Goal: Information Seeking & Learning: Find specific page/section

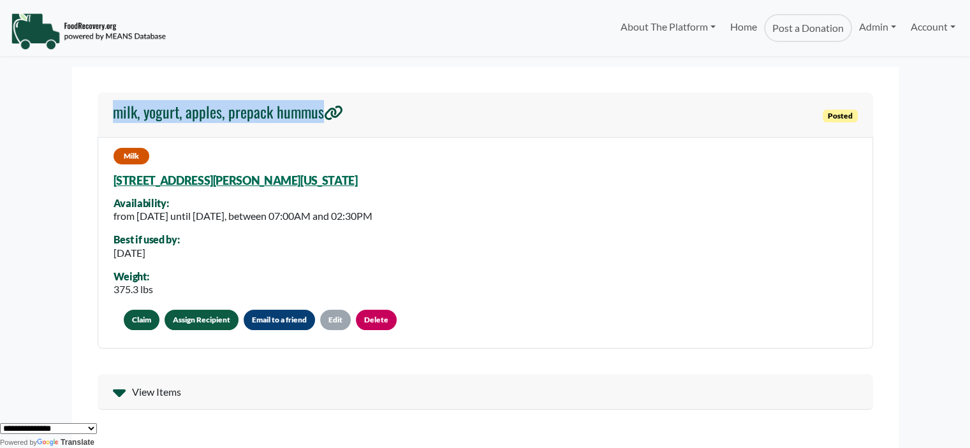
drag, startPoint x: 360, startPoint y: 119, endPoint x: 107, endPoint y: 104, distance: 252.9
click at [107, 104] on div "milk, yogurt, apples, prepack hummus Posted" at bounding box center [485, 114] width 775 height 45
copy h4 "milk, yogurt, apples, prepack hummus"
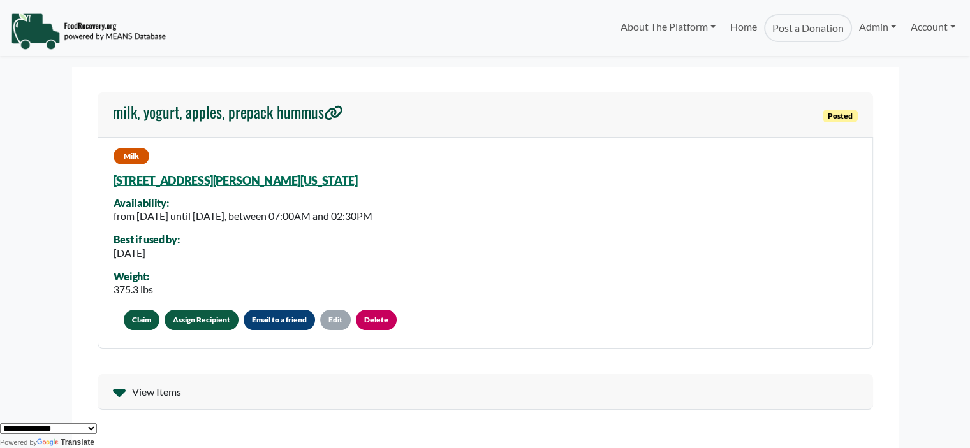
click at [454, 180] on div "Milk 8301 Buenavista Woods Blvd, Orlando, Florida, 32836 6031 Availability: fro…" at bounding box center [485, 243] width 775 height 212
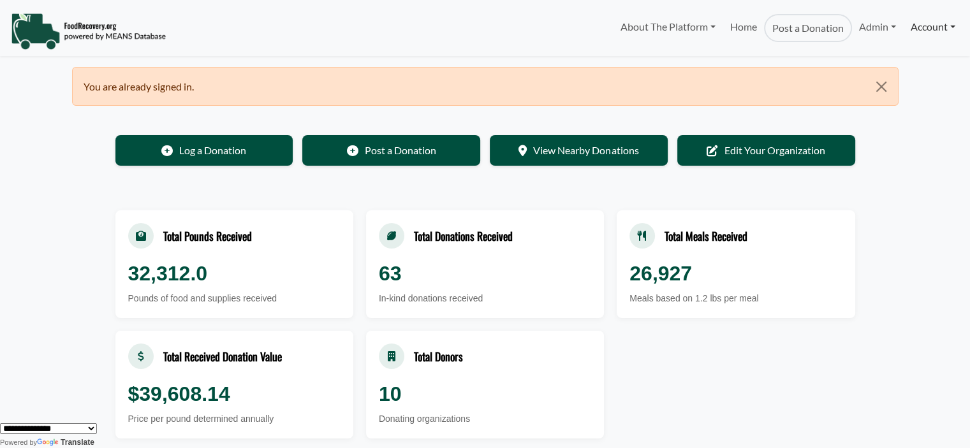
click at [928, 24] on link "Account" at bounding box center [932, 27] width 59 height 26
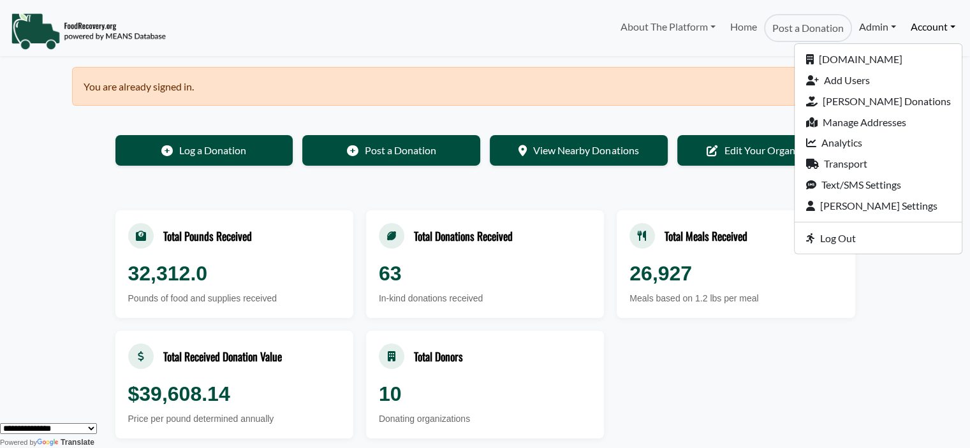
click at [875, 31] on link "Admin" at bounding box center [877, 27] width 51 height 26
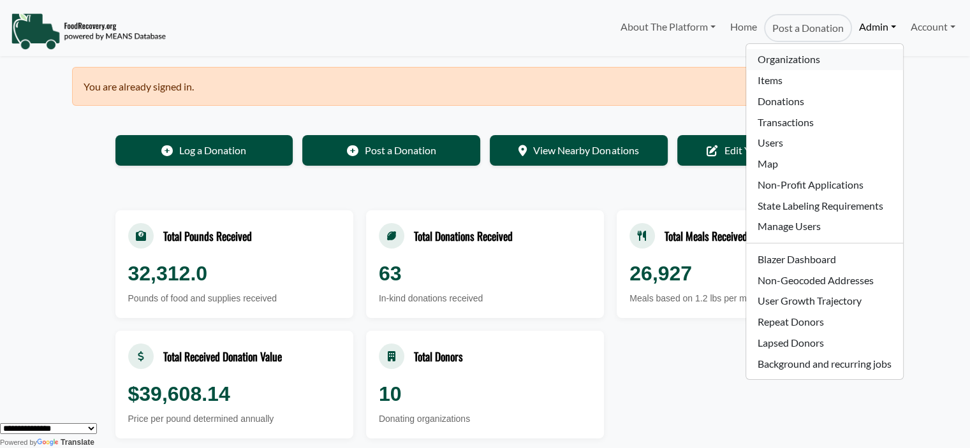
click at [801, 59] on link "Organizations" at bounding box center [824, 59] width 156 height 21
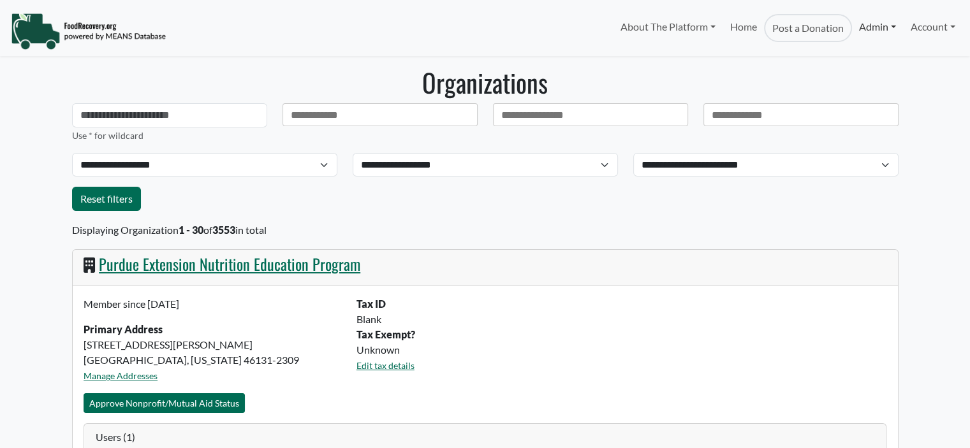
click at [858, 22] on link "Admin" at bounding box center [877, 27] width 51 height 26
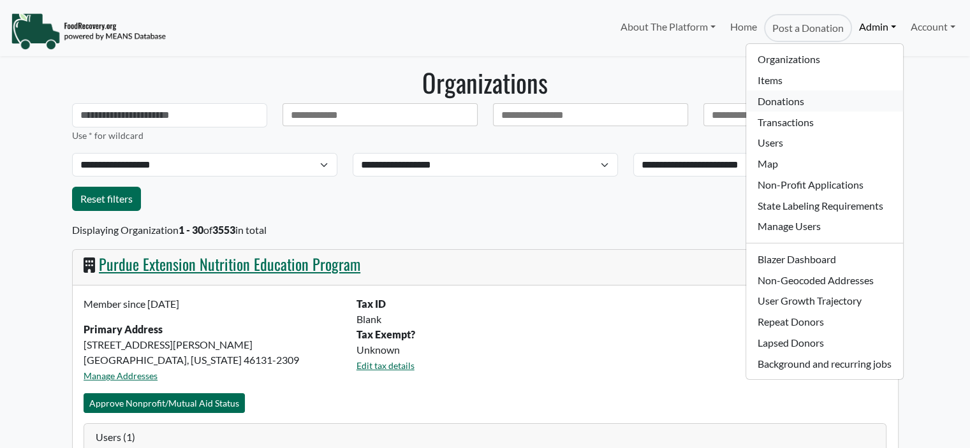
select select "Language Translate Widget"
click at [773, 98] on link "Donations" at bounding box center [824, 101] width 156 height 21
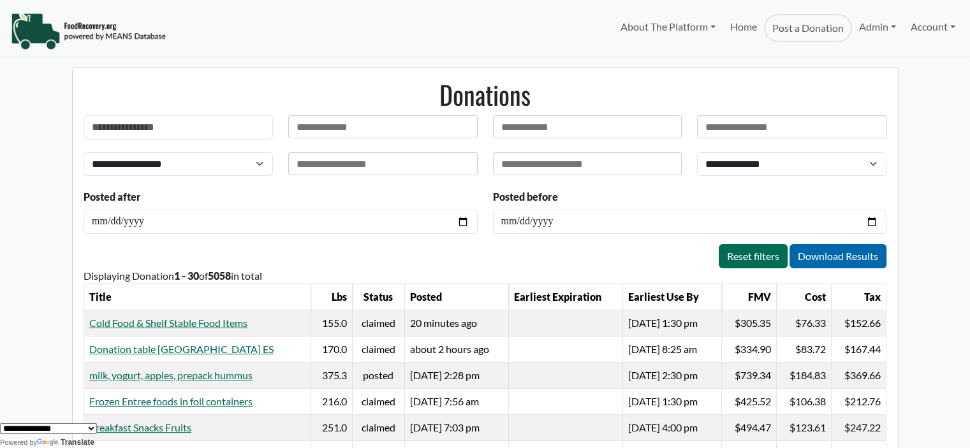
click at [546, 127] on input "text" at bounding box center [528, 127] width 54 height 13
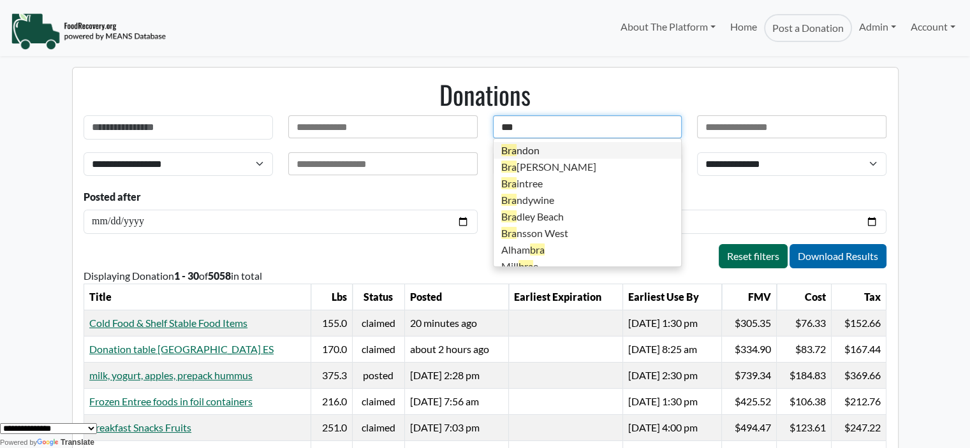
type input "****"
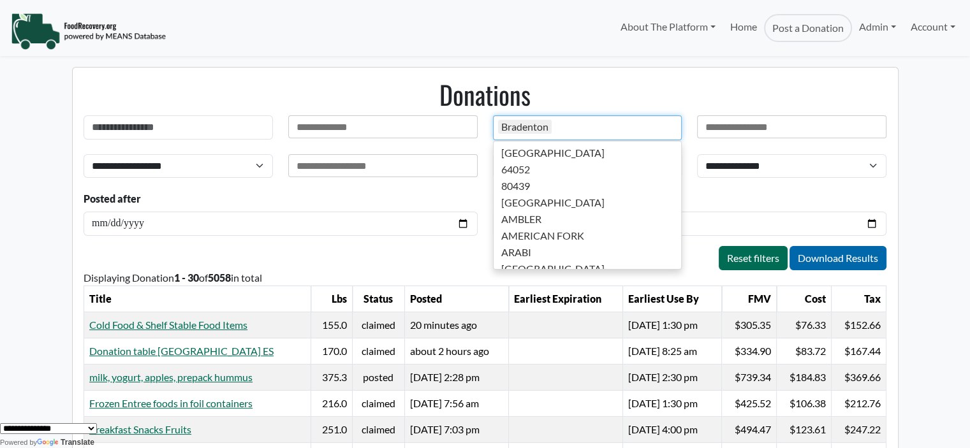
scroll to position [2800, 0]
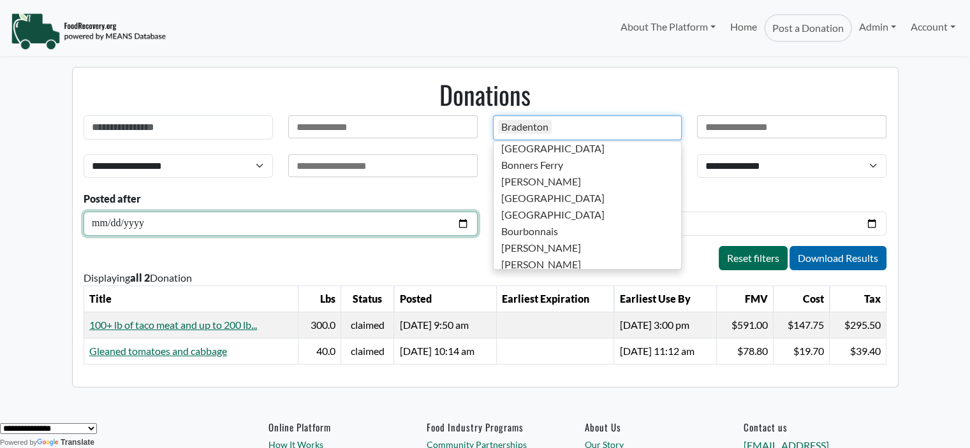
click at [461, 219] on input "date" at bounding box center [280, 224] width 393 height 24
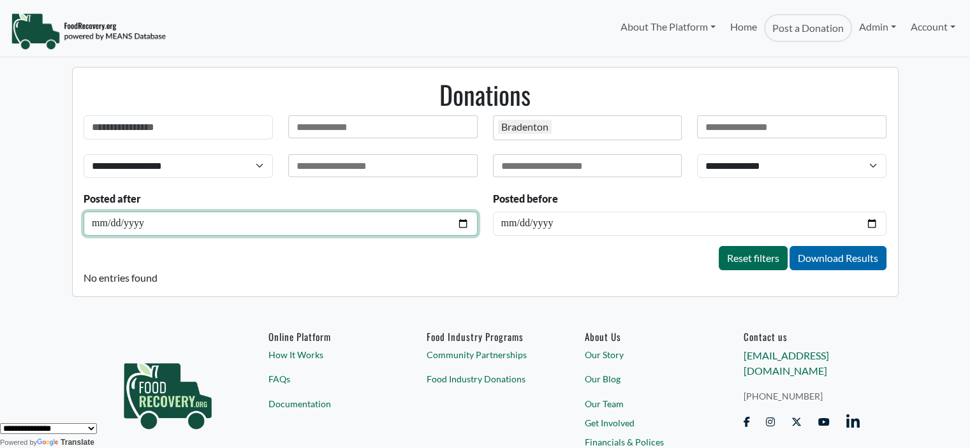
type input "**********"
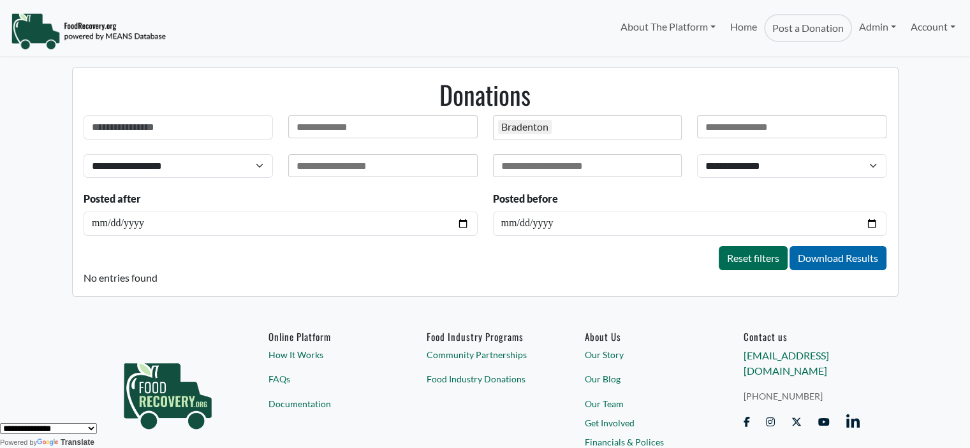
click at [570, 128] on div "Bradenton" at bounding box center [587, 127] width 189 height 25
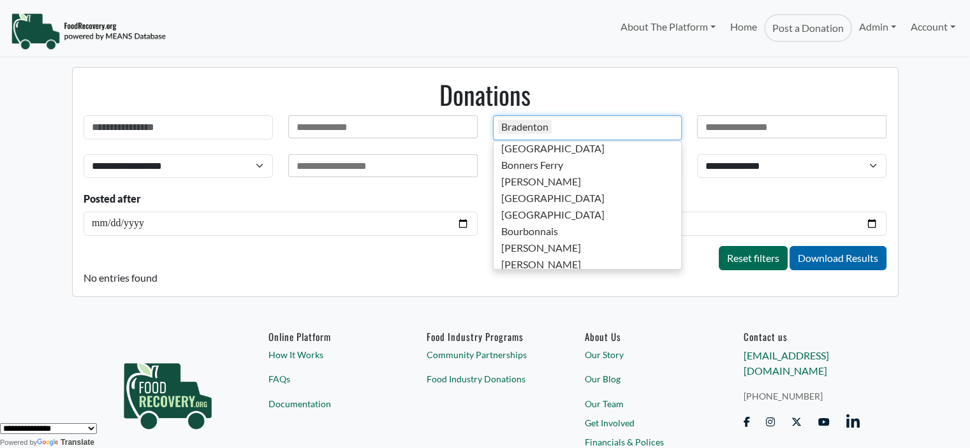
scroll to position [3, 0]
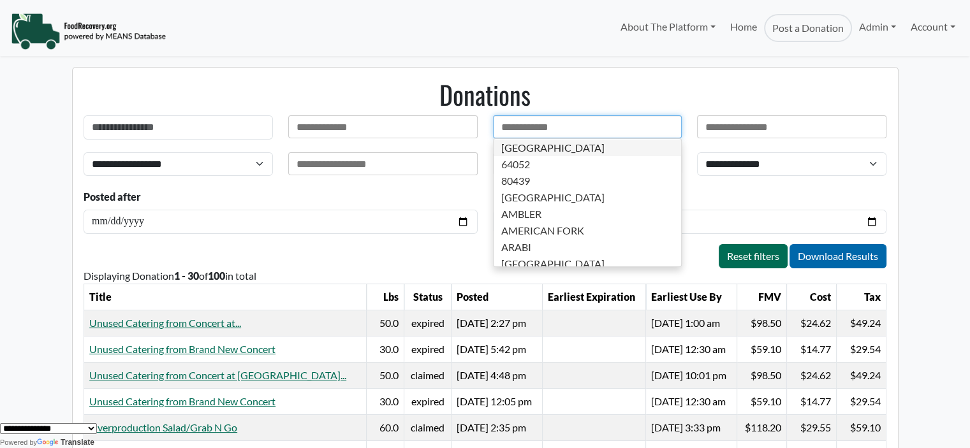
click at [329, 122] on input "text" at bounding box center [325, 127] width 59 height 13
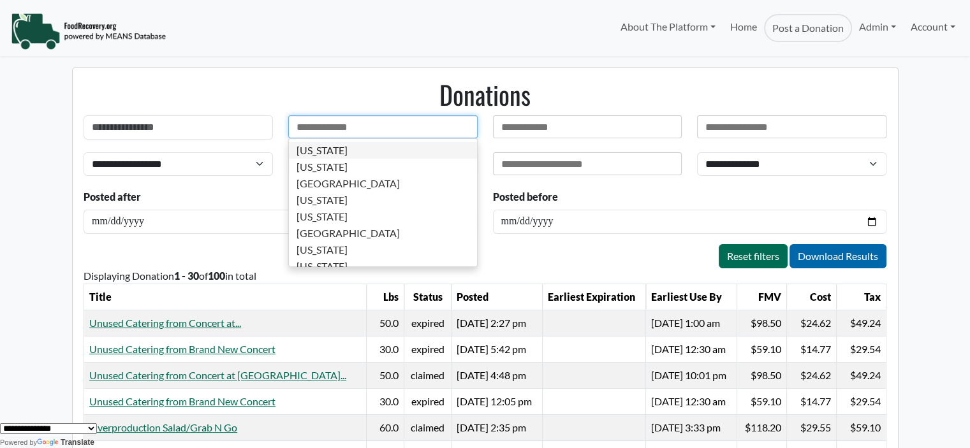
type input "*"
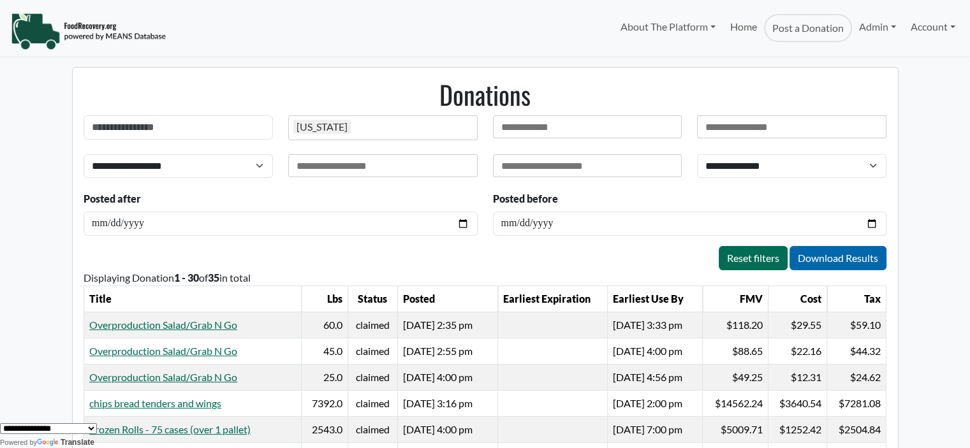
click at [914, 219] on body "About The Platform How It Works FAQs Documentation Home Post a Donation Admin O…" at bounding box center [485, 224] width 970 height 448
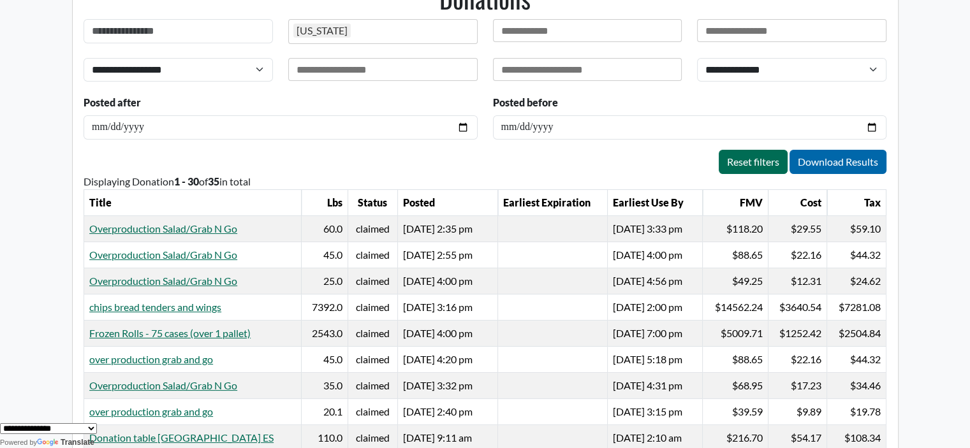
scroll to position [109, 0]
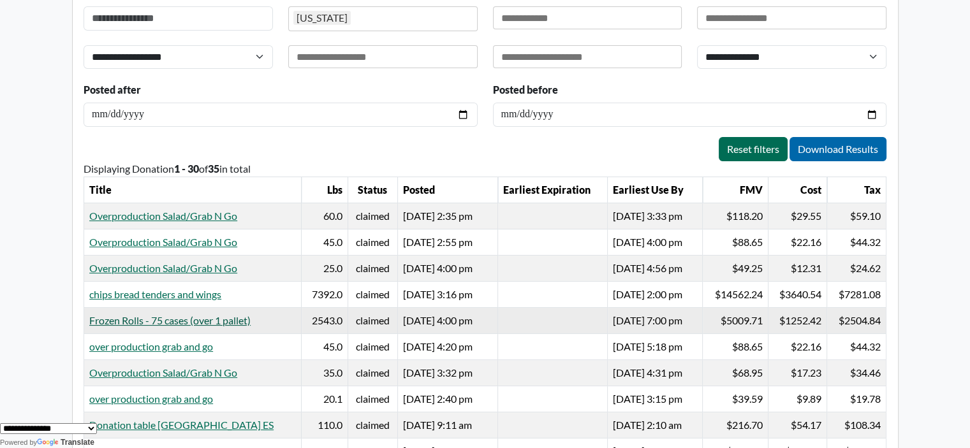
click at [207, 319] on link "Frozen Rolls - 75 cases (over 1 pallet)" at bounding box center [169, 320] width 161 height 12
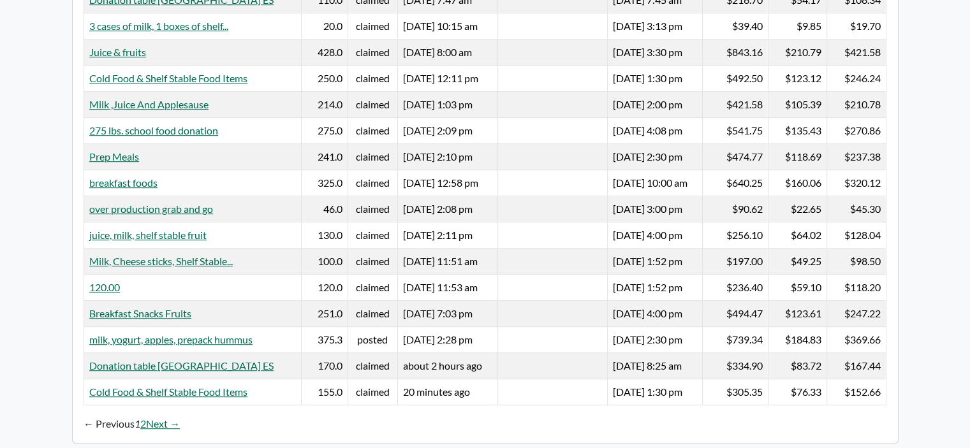
scroll to position [689, 0]
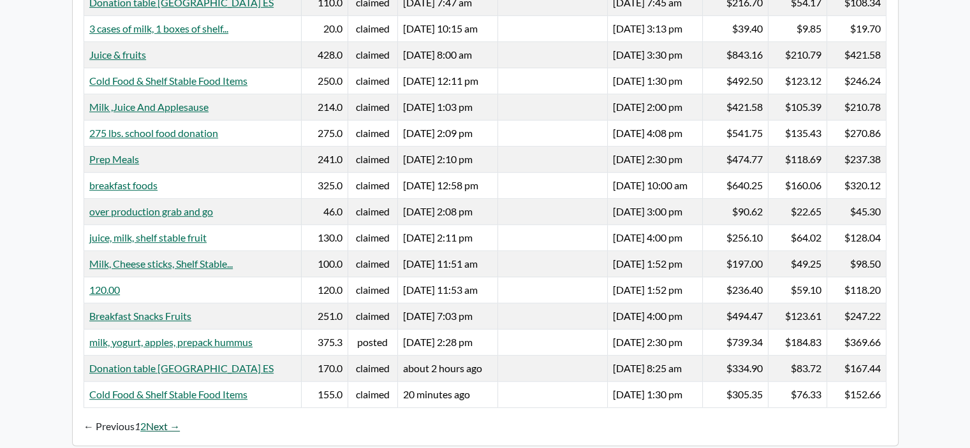
click at [151, 419] on link "Next →" at bounding box center [163, 426] width 34 height 15
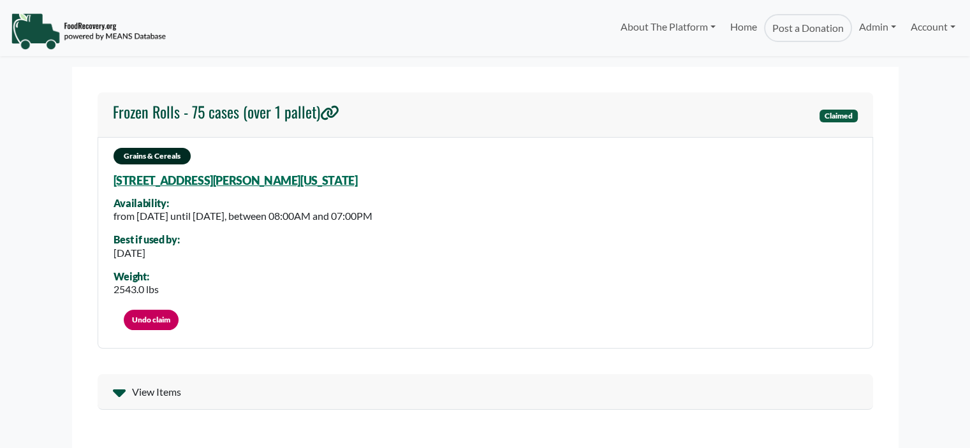
select select "Language Translate Widget"
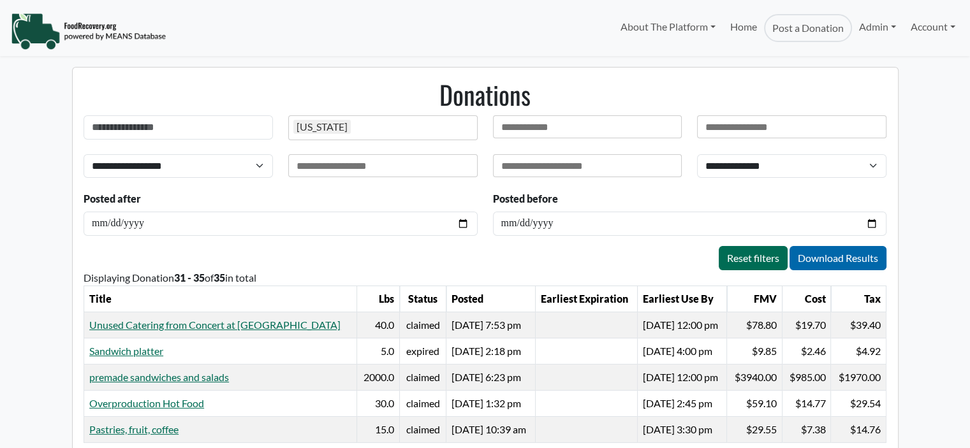
select select "Language Translate Widget"
drag, startPoint x: 0, startPoint y: 0, endPoint x: 968, endPoint y: 129, distance: 976.4
click at [968, 129] on body "About The Platform How It Works FAQs Documentation Home Post a Donation Admin O…" at bounding box center [485, 224] width 970 height 448
click at [934, 71] on body "About The Platform How It Works FAQs Documentation Home Post a Donation Admin O…" at bounding box center [485, 224] width 970 height 448
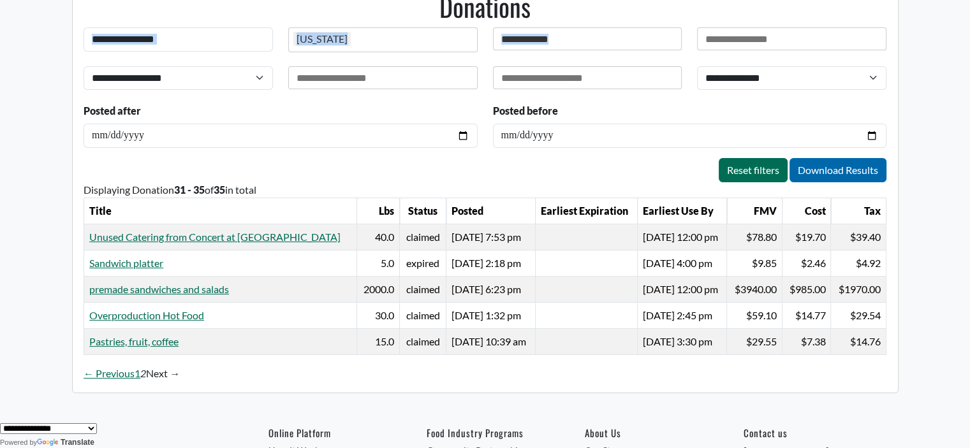
scroll to position [107, 0]
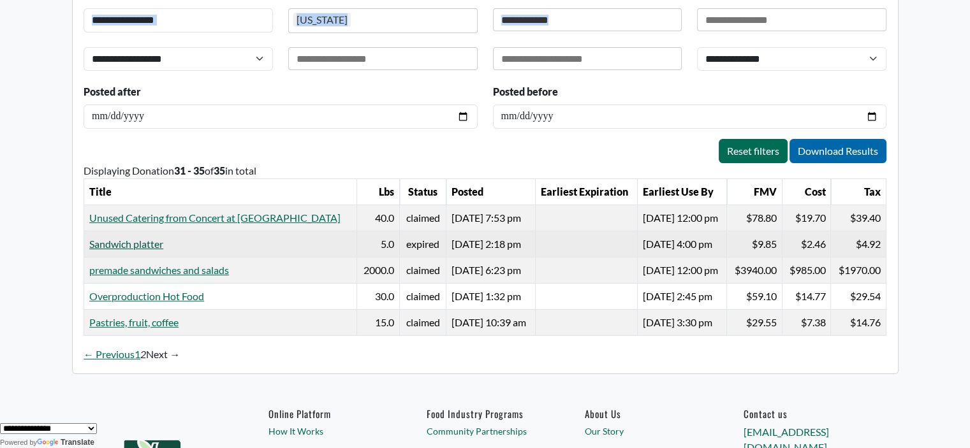
click at [156, 244] on link "Sandwich platter" at bounding box center [126, 244] width 74 height 12
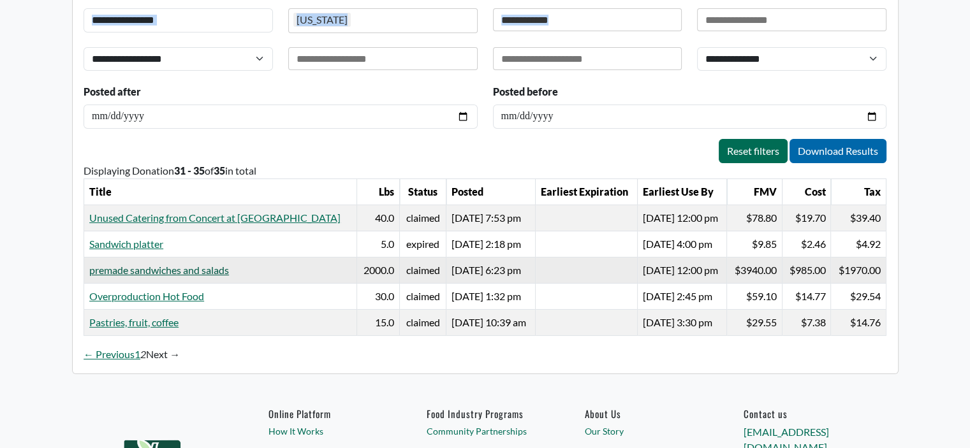
click at [117, 264] on link "premade sandwiches and salads" at bounding box center [159, 270] width 140 height 12
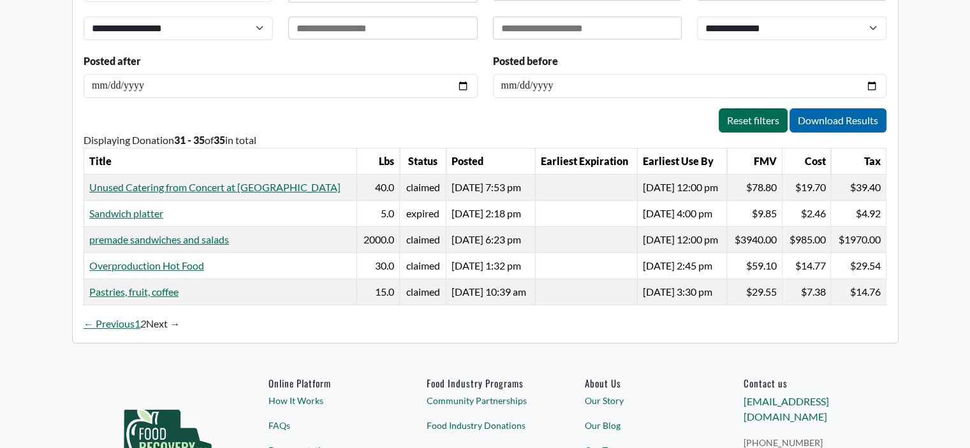
scroll to position [140, 0]
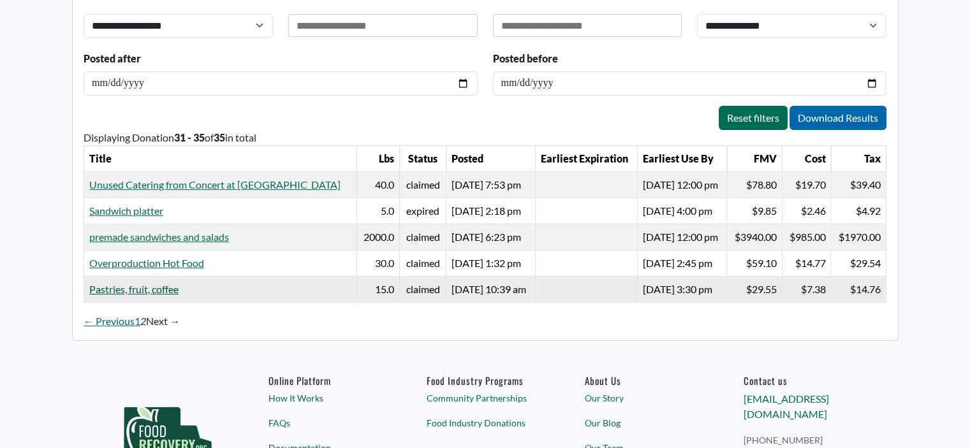
click at [126, 285] on link "Pastries, fruit, coffee" at bounding box center [133, 289] width 89 height 12
click at [109, 319] on link "← Previous" at bounding box center [109, 321] width 51 height 15
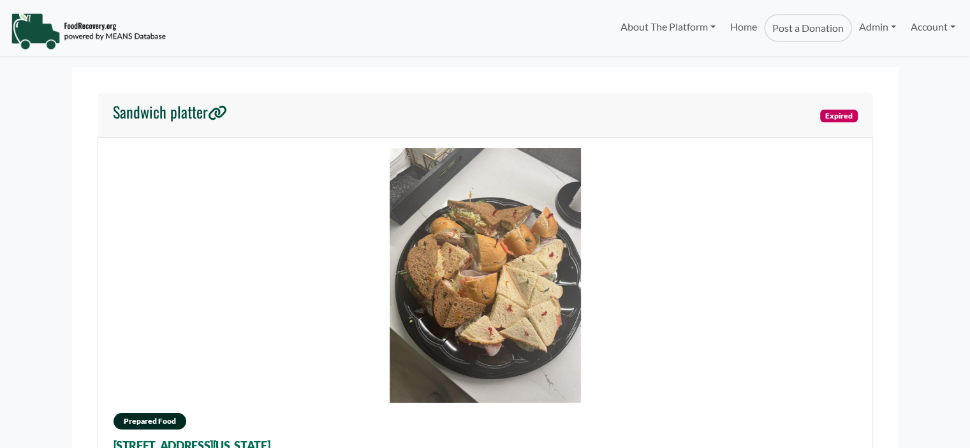
select select "Language Translate Widget"
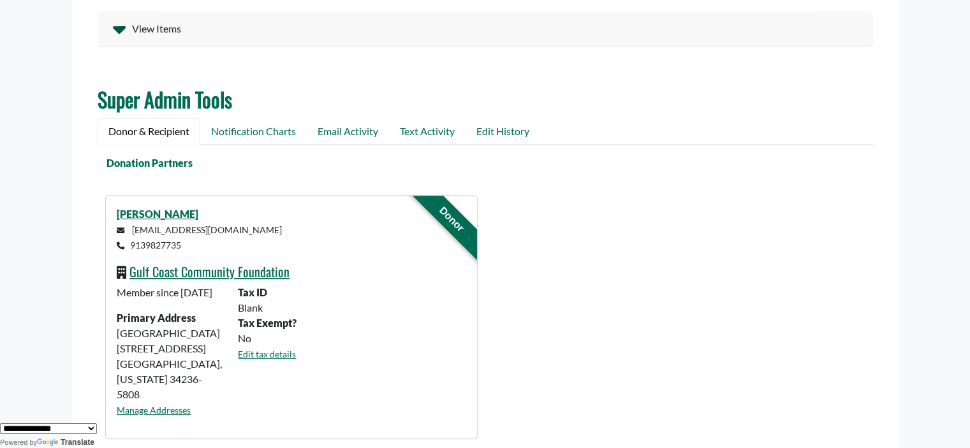
scroll to position [602, 0]
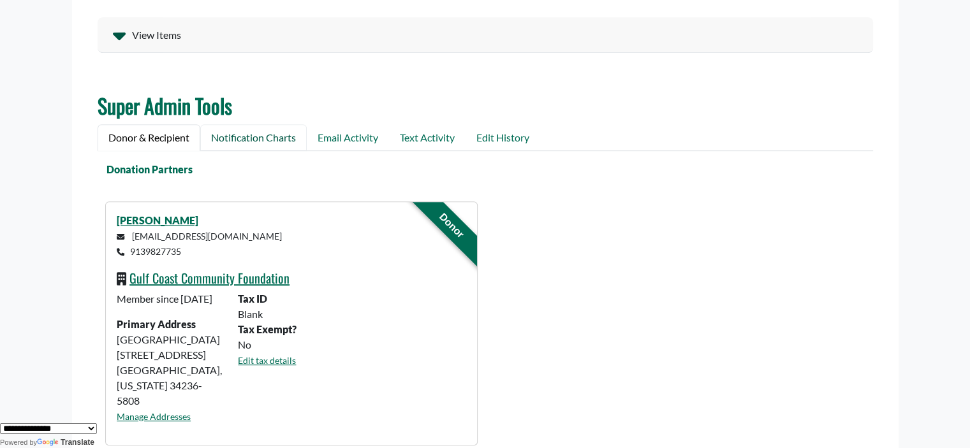
click at [247, 140] on link "Notification Charts" at bounding box center [253, 137] width 106 height 27
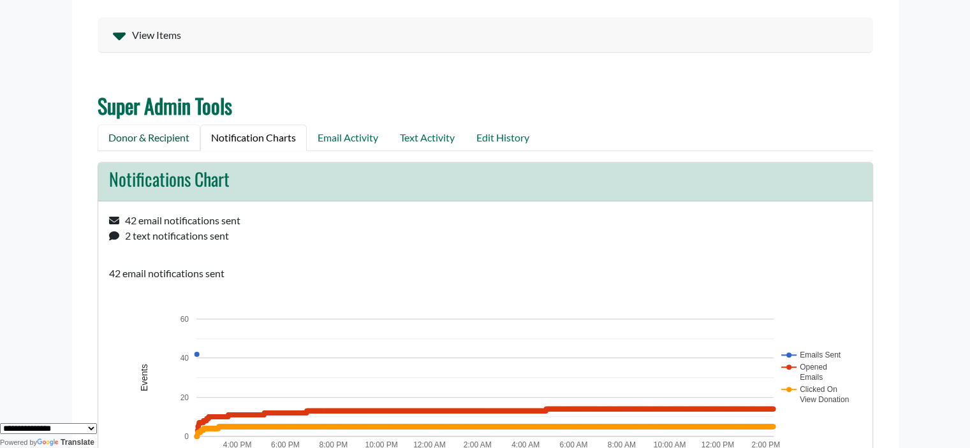
click at [138, 139] on link "Donor & Recipient" at bounding box center [149, 137] width 103 height 27
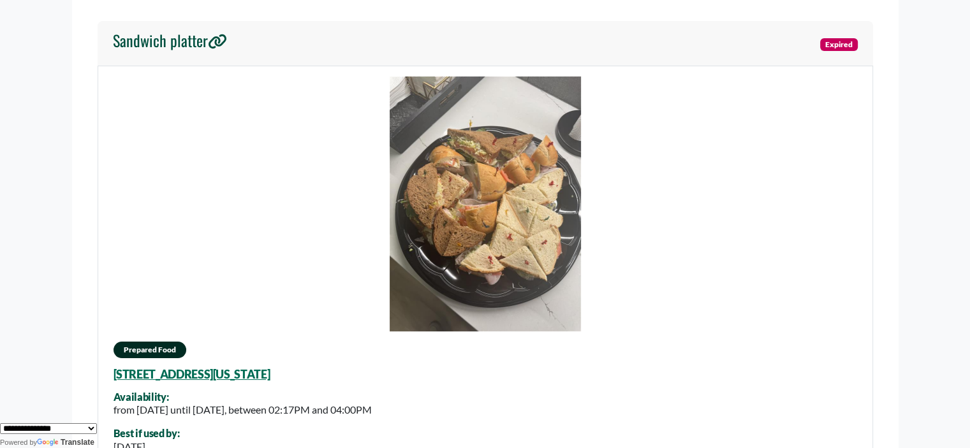
scroll to position [0, 0]
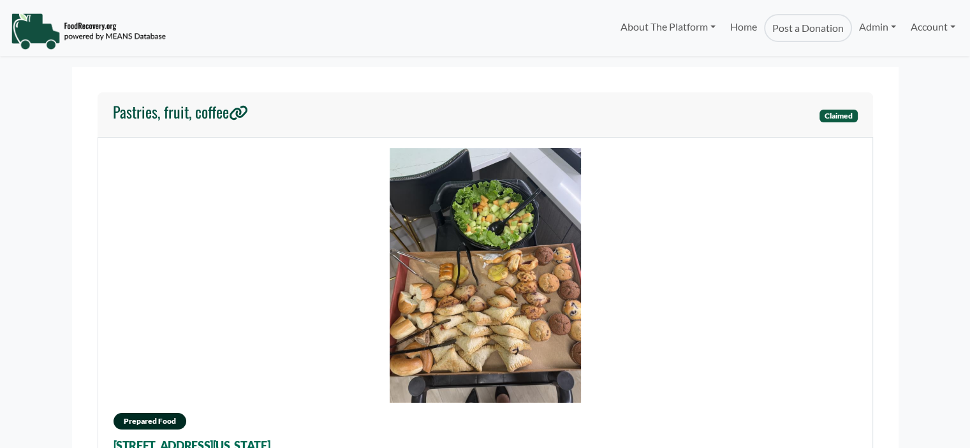
select select "Language Translate Widget"
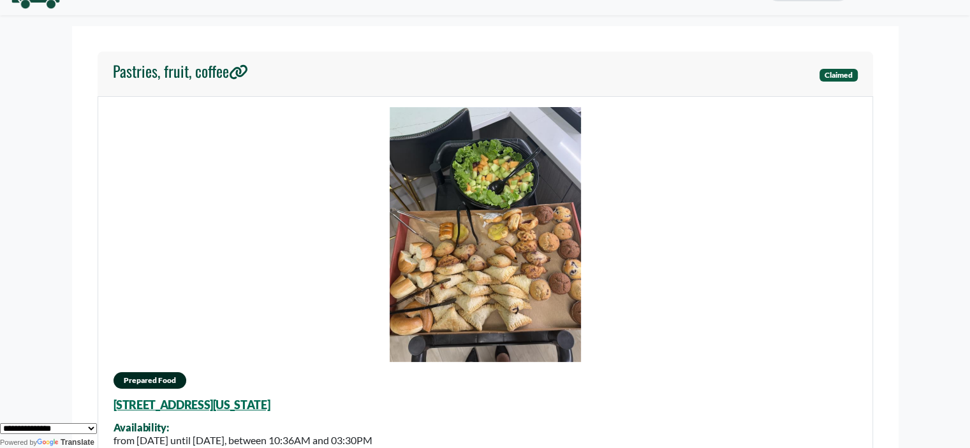
scroll to position [64, 0]
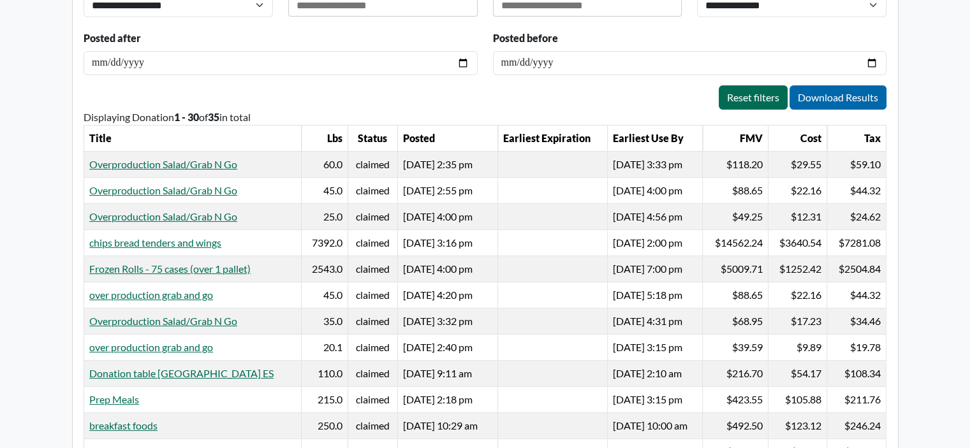
select select "Language Translate Widget"
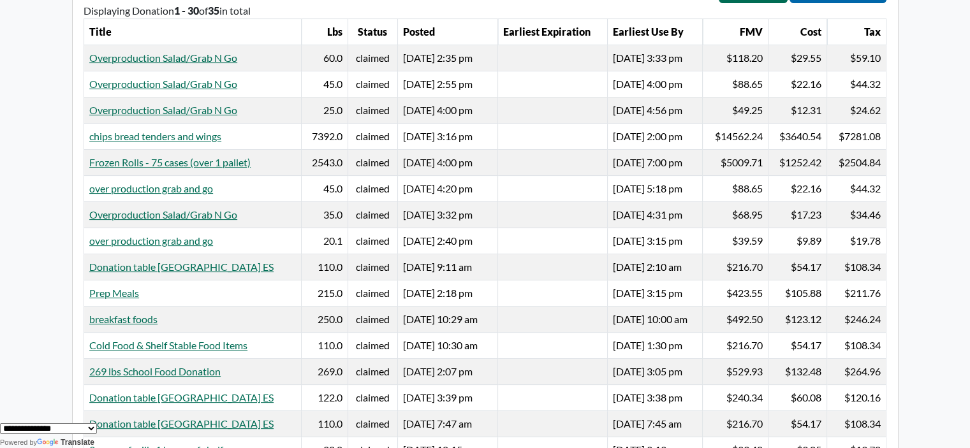
scroll to position [275, 0]
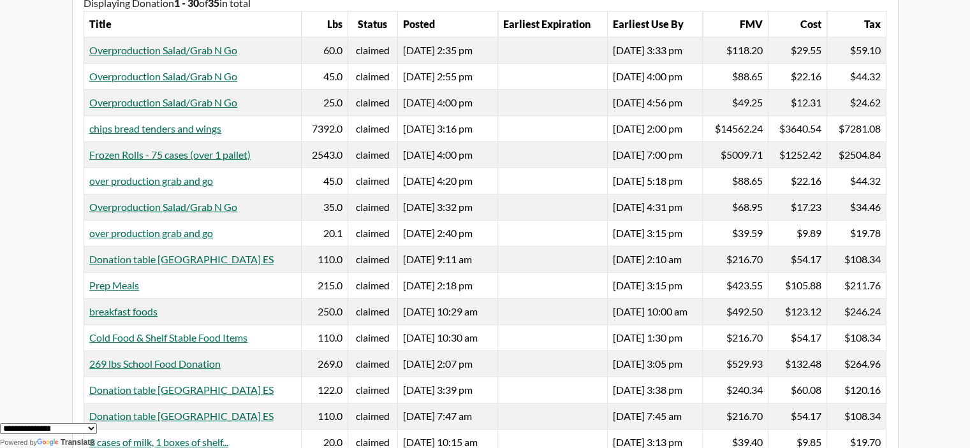
drag, startPoint x: 977, startPoint y: 85, endPoint x: 974, endPoint y: 175, distance: 89.3
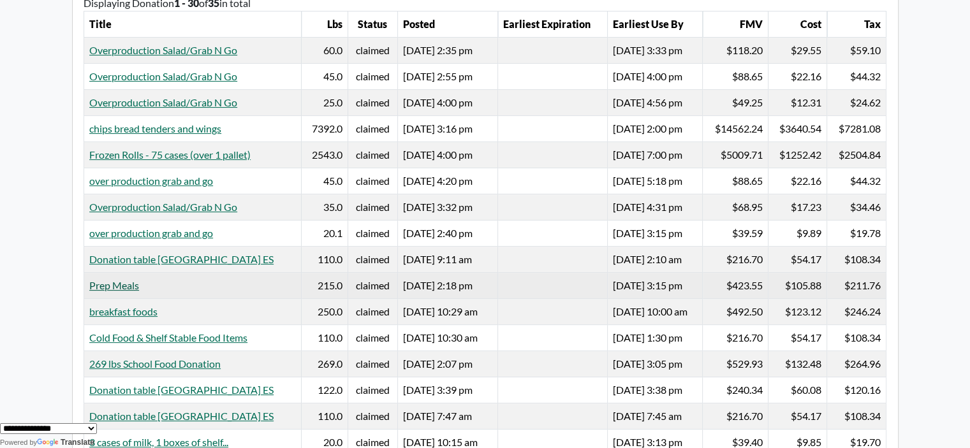
click at [112, 279] on link "Prep Meals" at bounding box center [114, 285] width 50 height 12
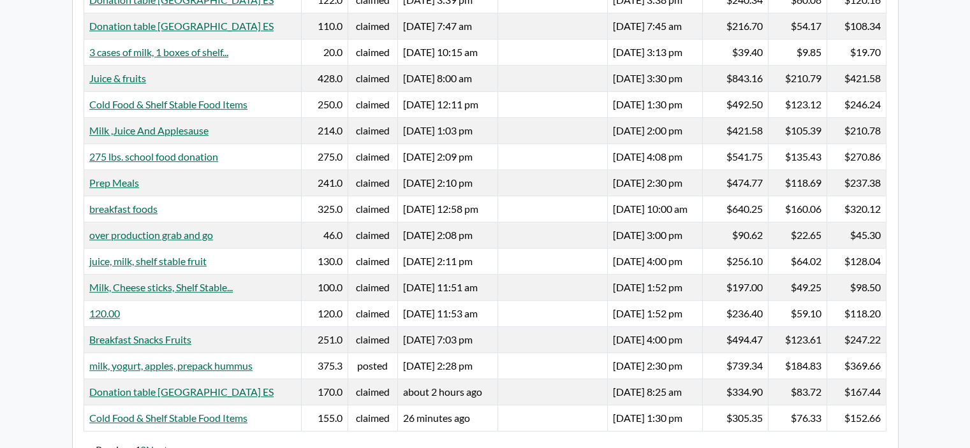
scroll to position [669, 0]
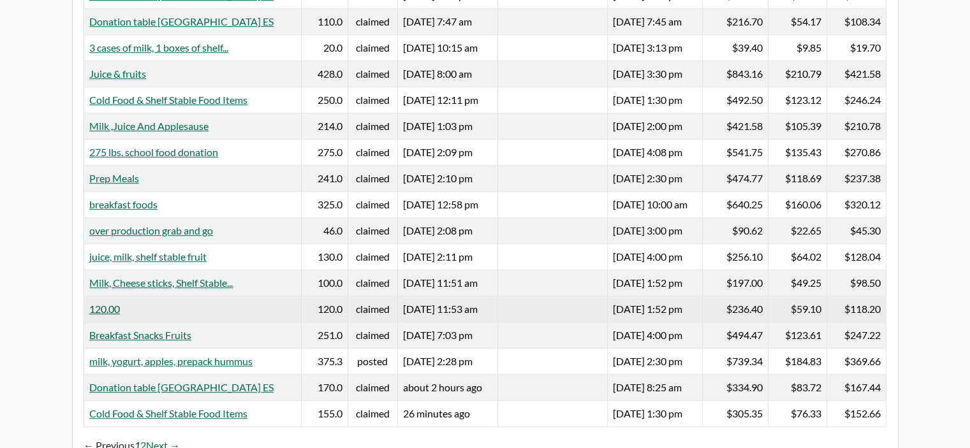
click at [98, 305] on link "120.00" at bounding box center [104, 309] width 31 height 12
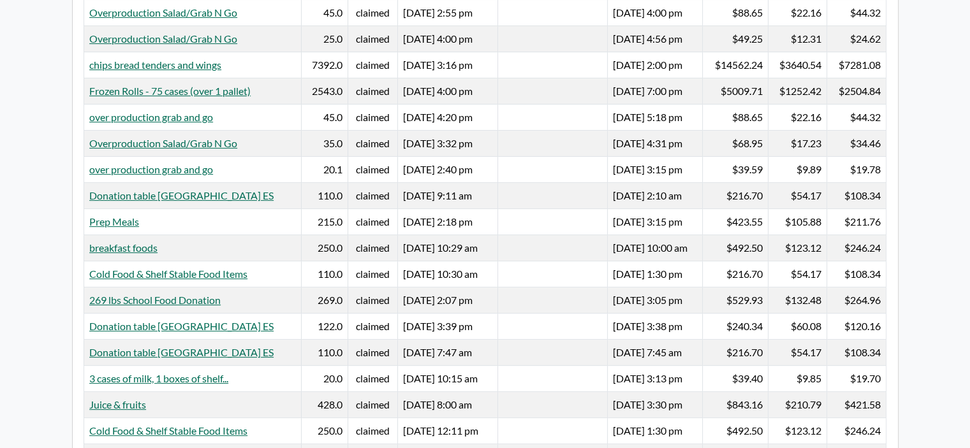
scroll to position [332, 0]
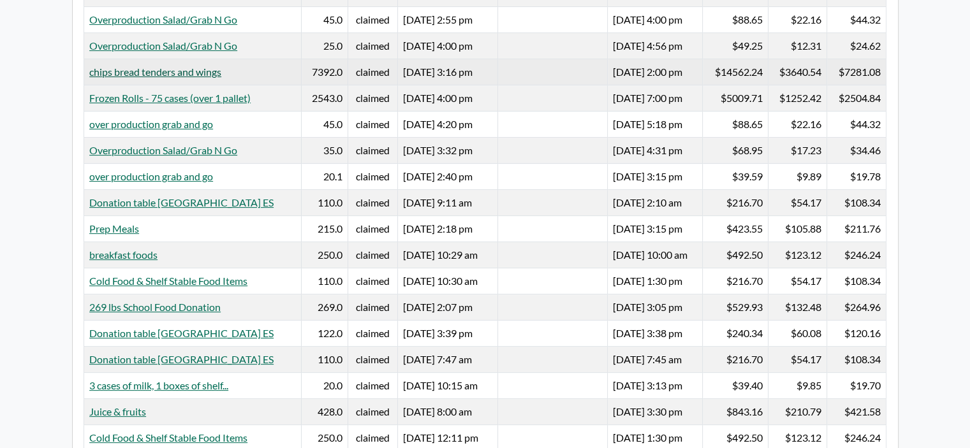
click at [205, 66] on link "chips bread tenders and wings" at bounding box center [155, 72] width 132 height 12
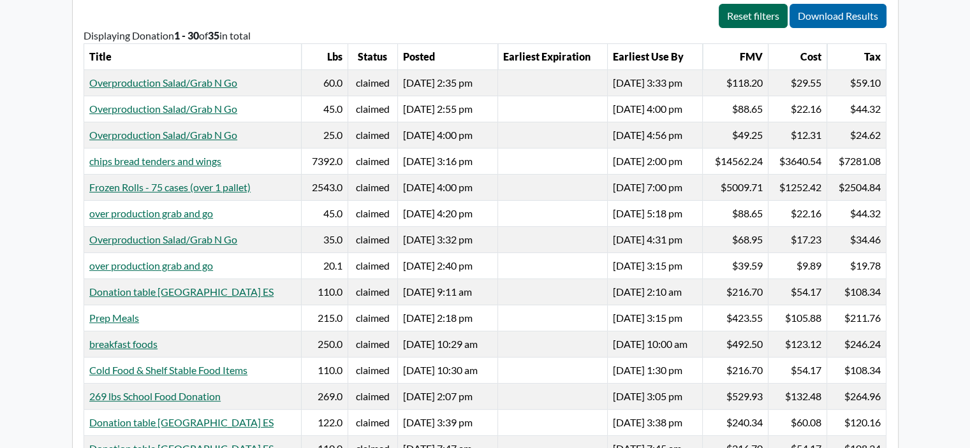
scroll to position [235, 0]
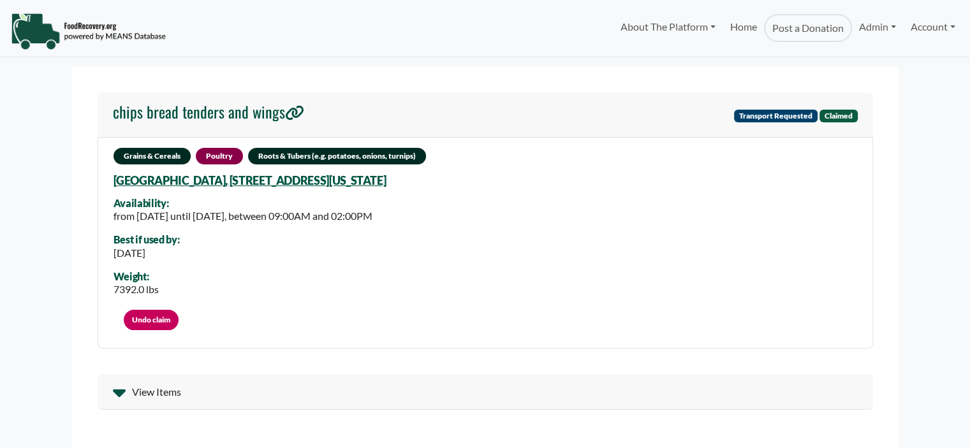
select select "Language Translate Widget"
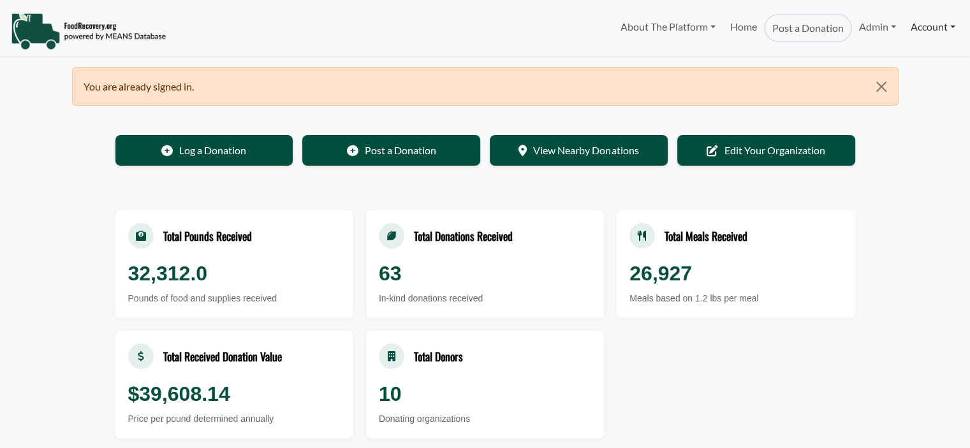
select select "Language Translate Widget"
click at [924, 27] on link "Account" at bounding box center [932, 27] width 59 height 26
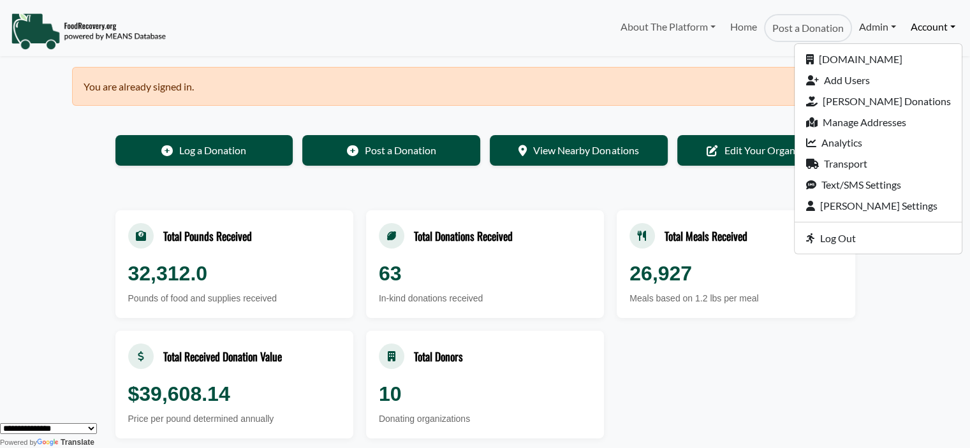
click at [873, 28] on link "Admin" at bounding box center [877, 27] width 51 height 26
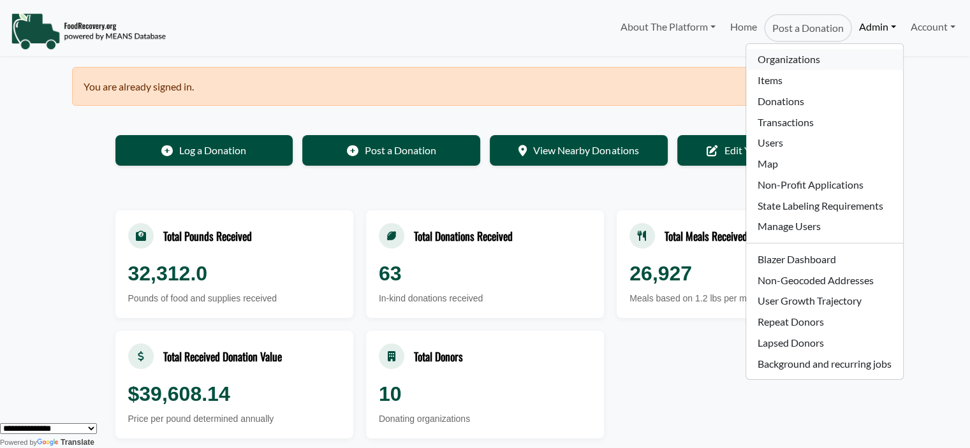
click at [806, 56] on link "Organizations" at bounding box center [824, 59] width 156 height 21
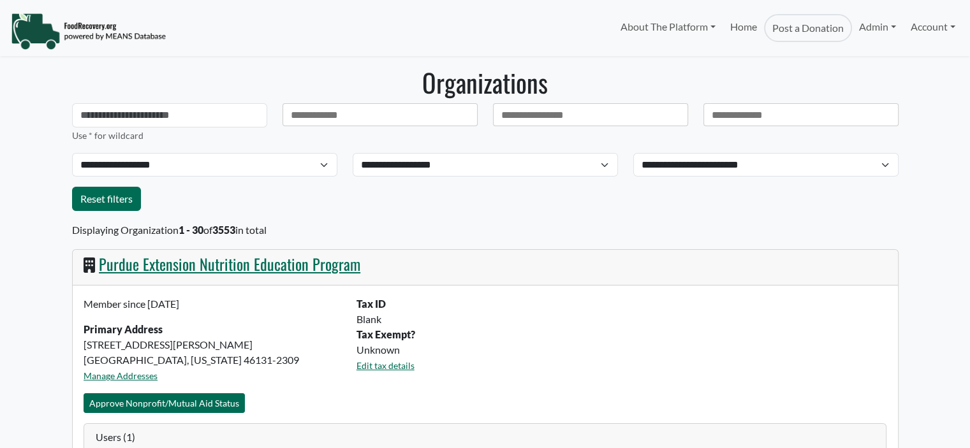
select select "Language Translate Widget"
type input "**********"
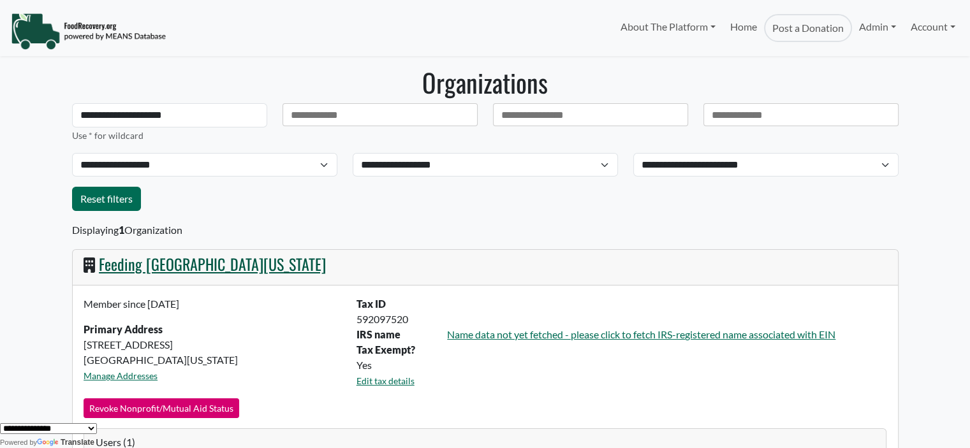
click at [170, 261] on link "Feeding [GEOGRAPHIC_DATA][US_STATE]" at bounding box center [212, 263] width 227 height 23
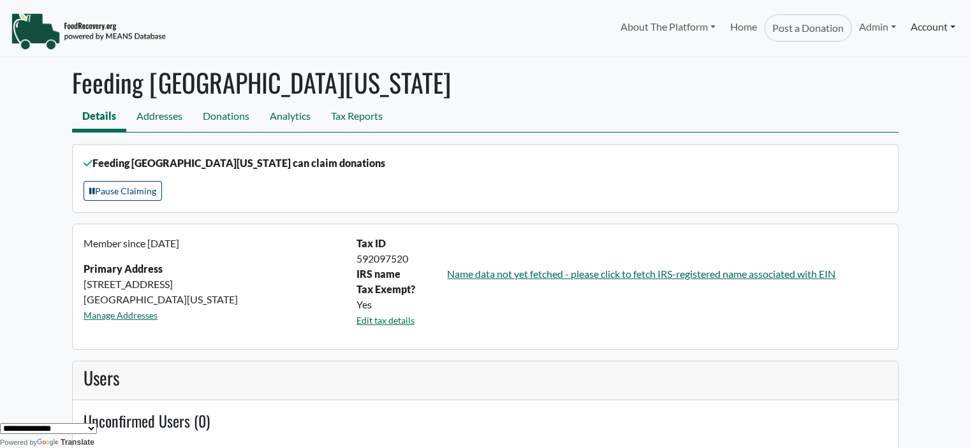
click at [932, 26] on link "Account" at bounding box center [932, 27] width 59 height 26
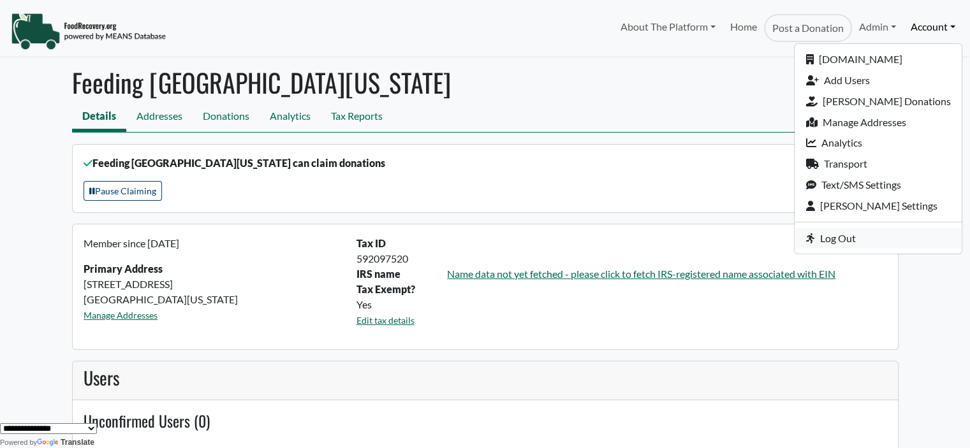
click at [847, 231] on link "Log Out" at bounding box center [877, 238] width 167 height 21
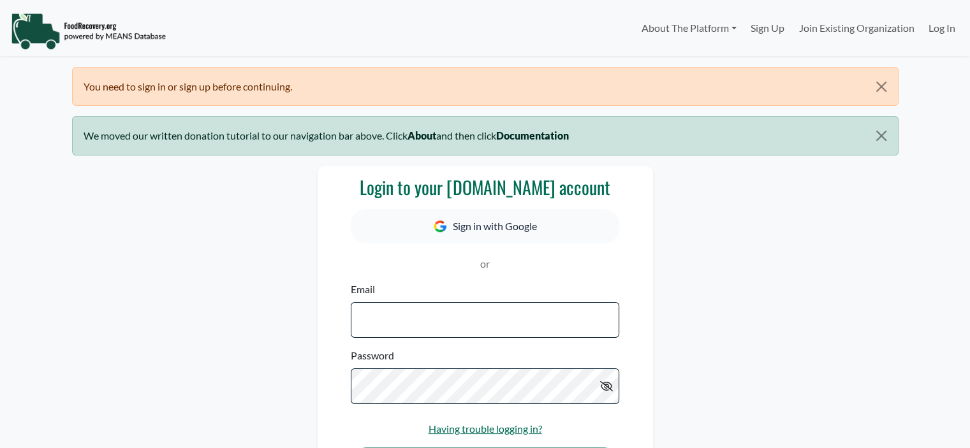
select select "Language Translate Widget"
